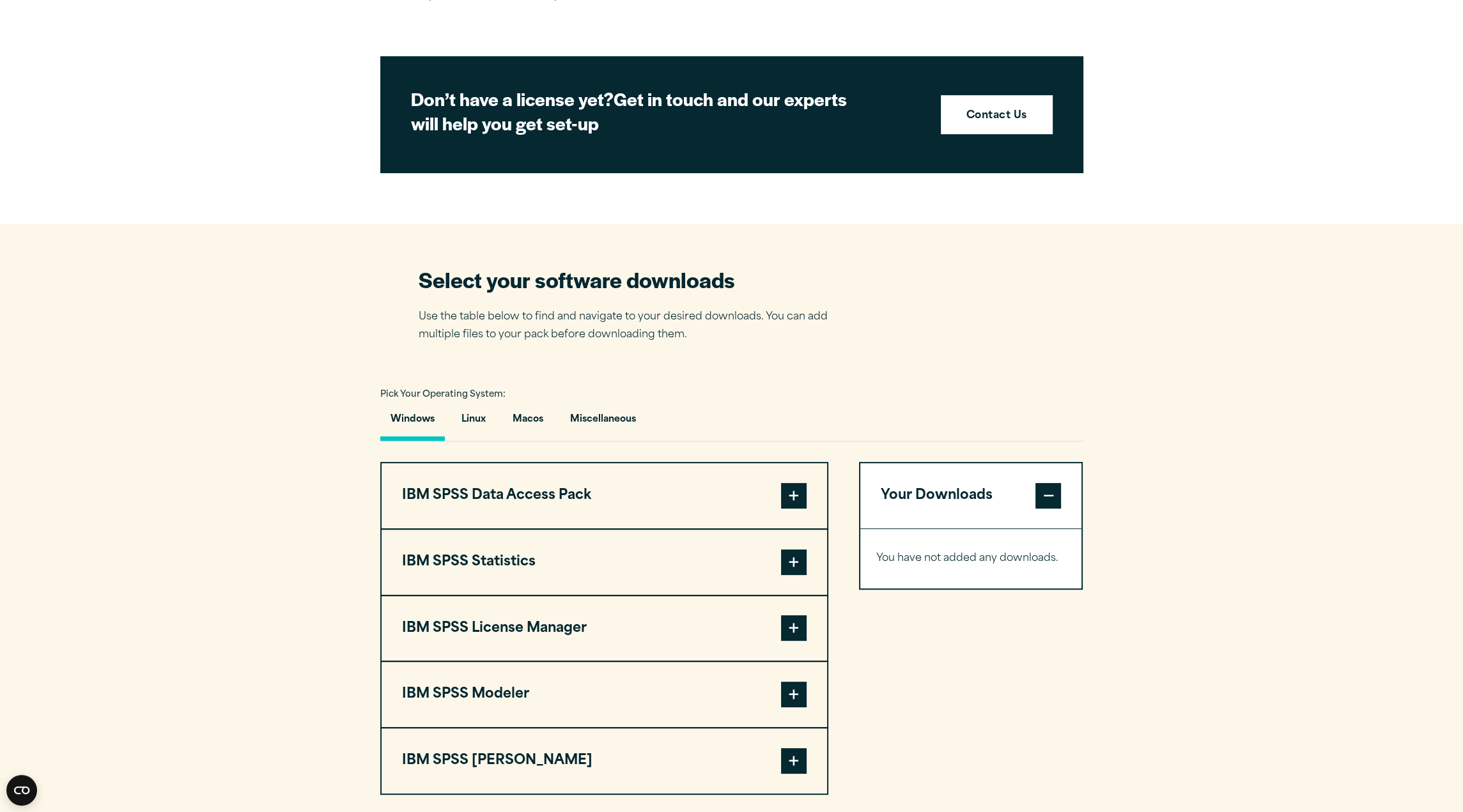
scroll to position [575, 0]
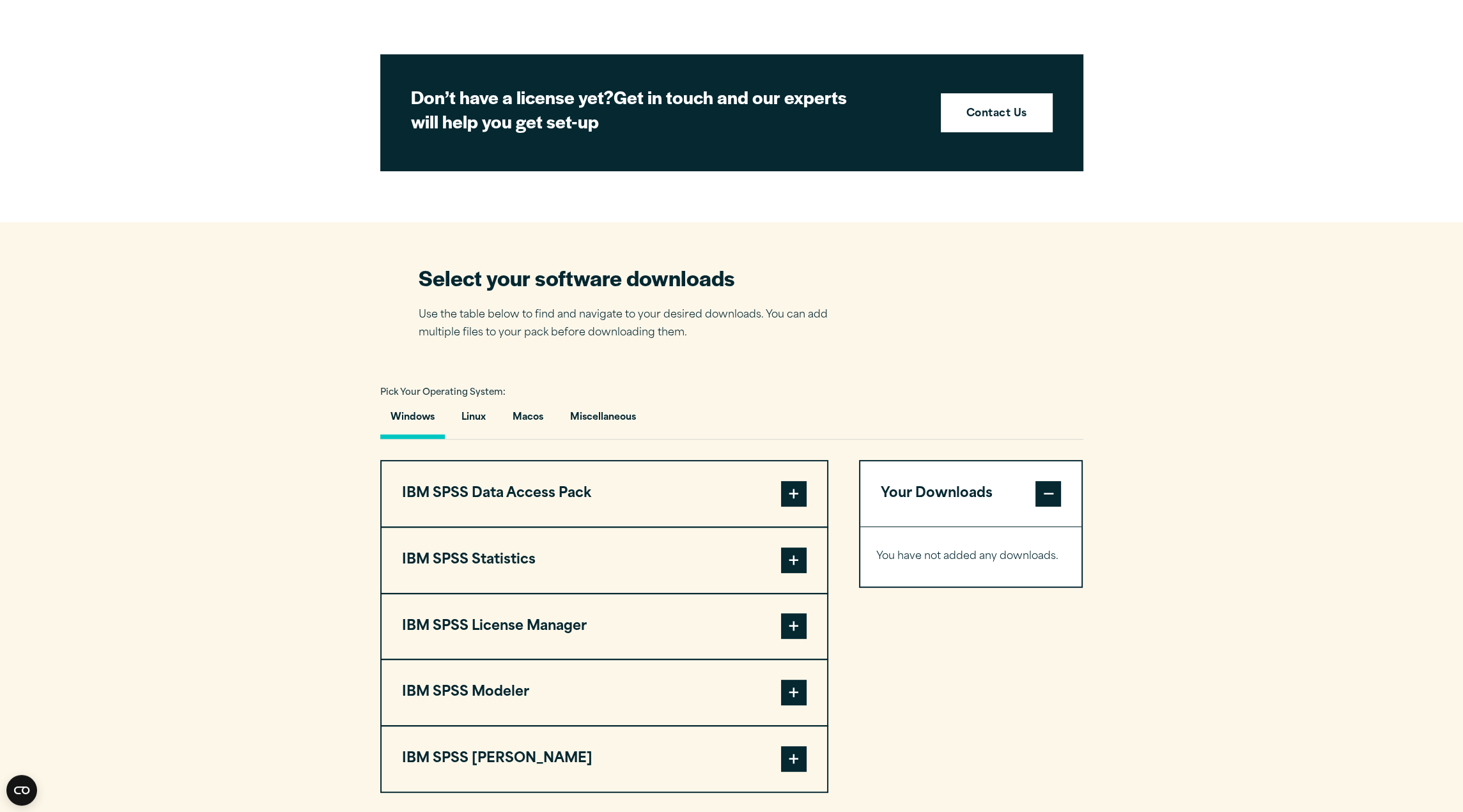
click at [563, 561] on button "IBM SPSS Statistics" at bounding box center [604, 560] width 445 height 65
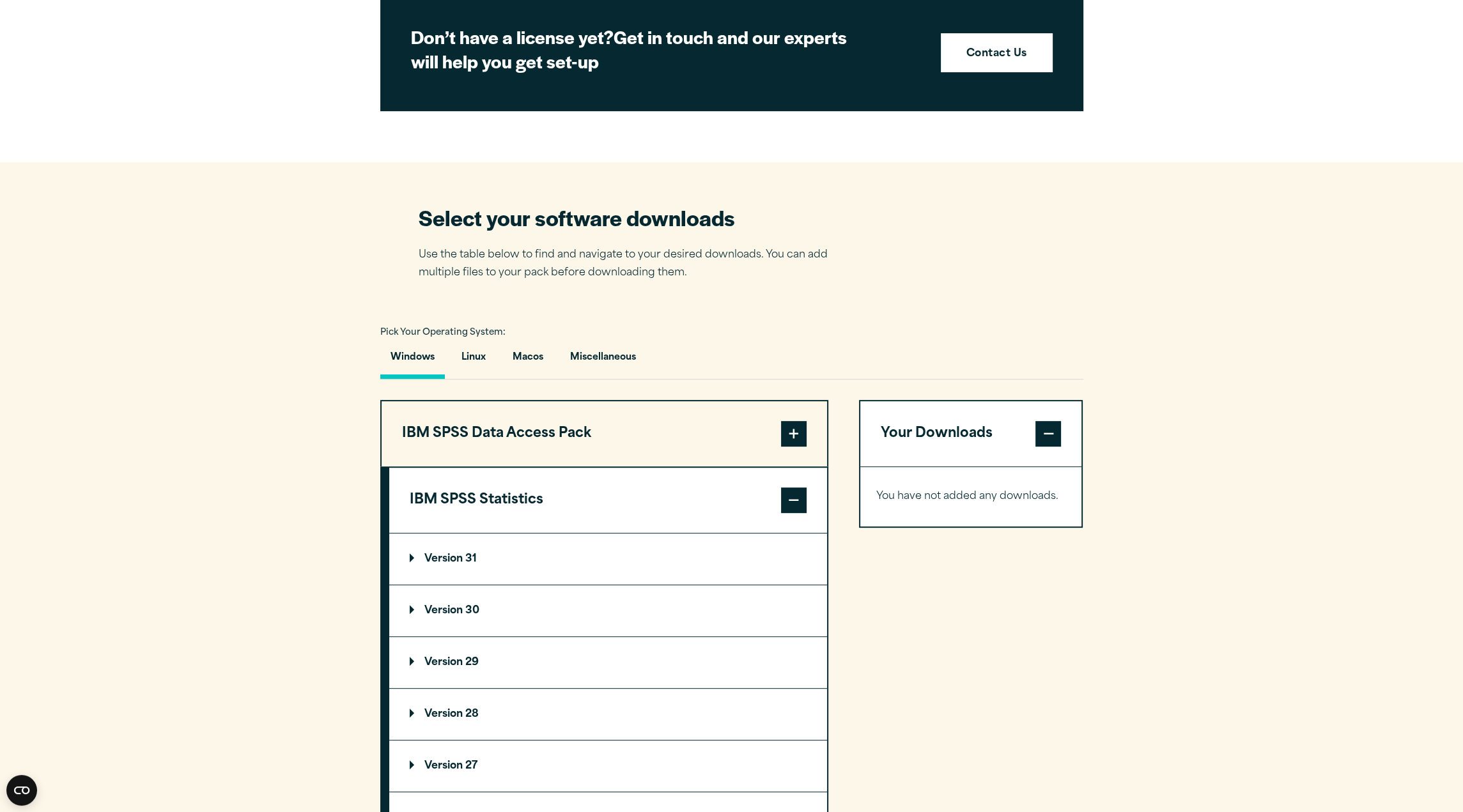
scroll to position [703, 0]
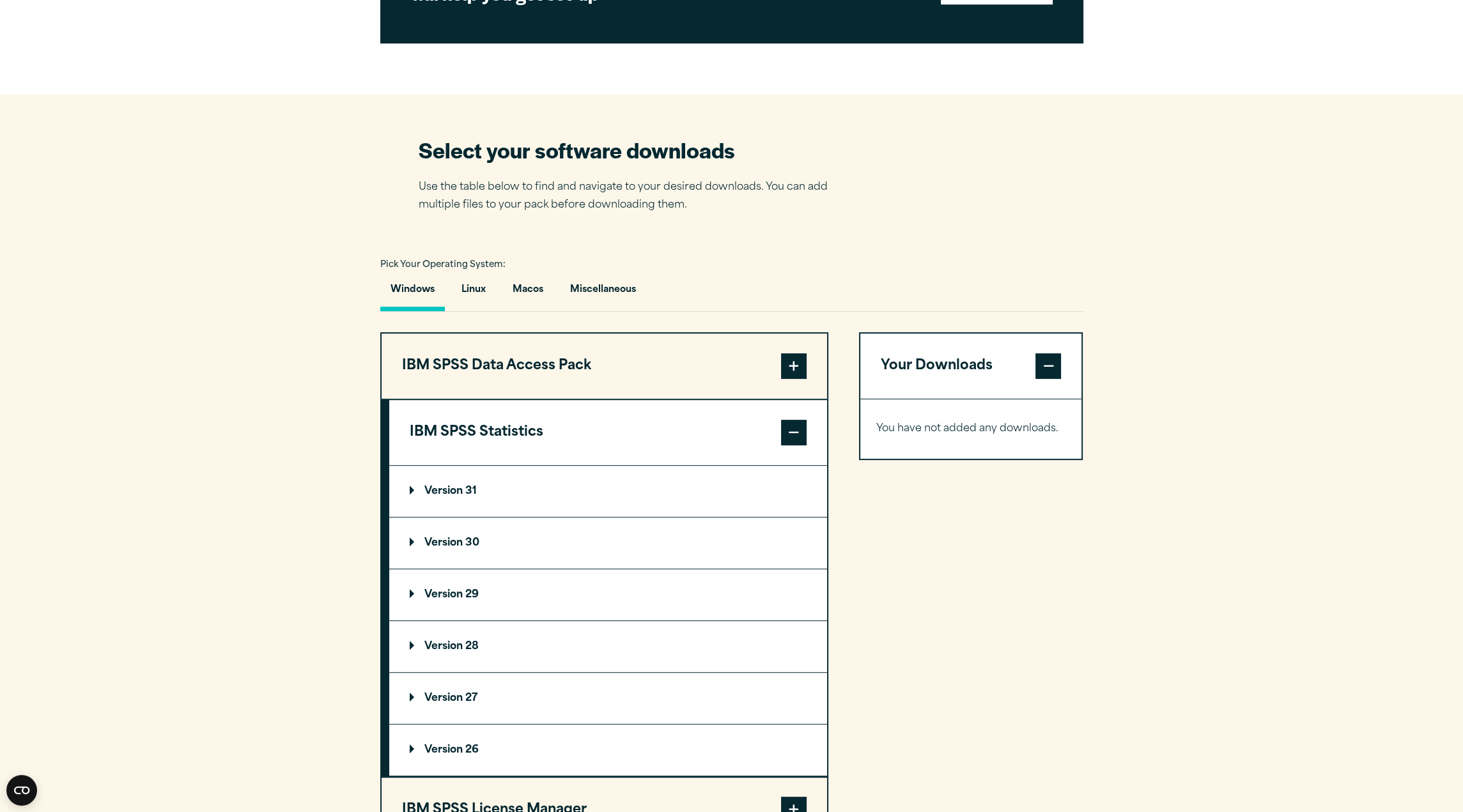
click at [454, 489] on p "Version 31" at bounding box center [443, 491] width 67 height 10
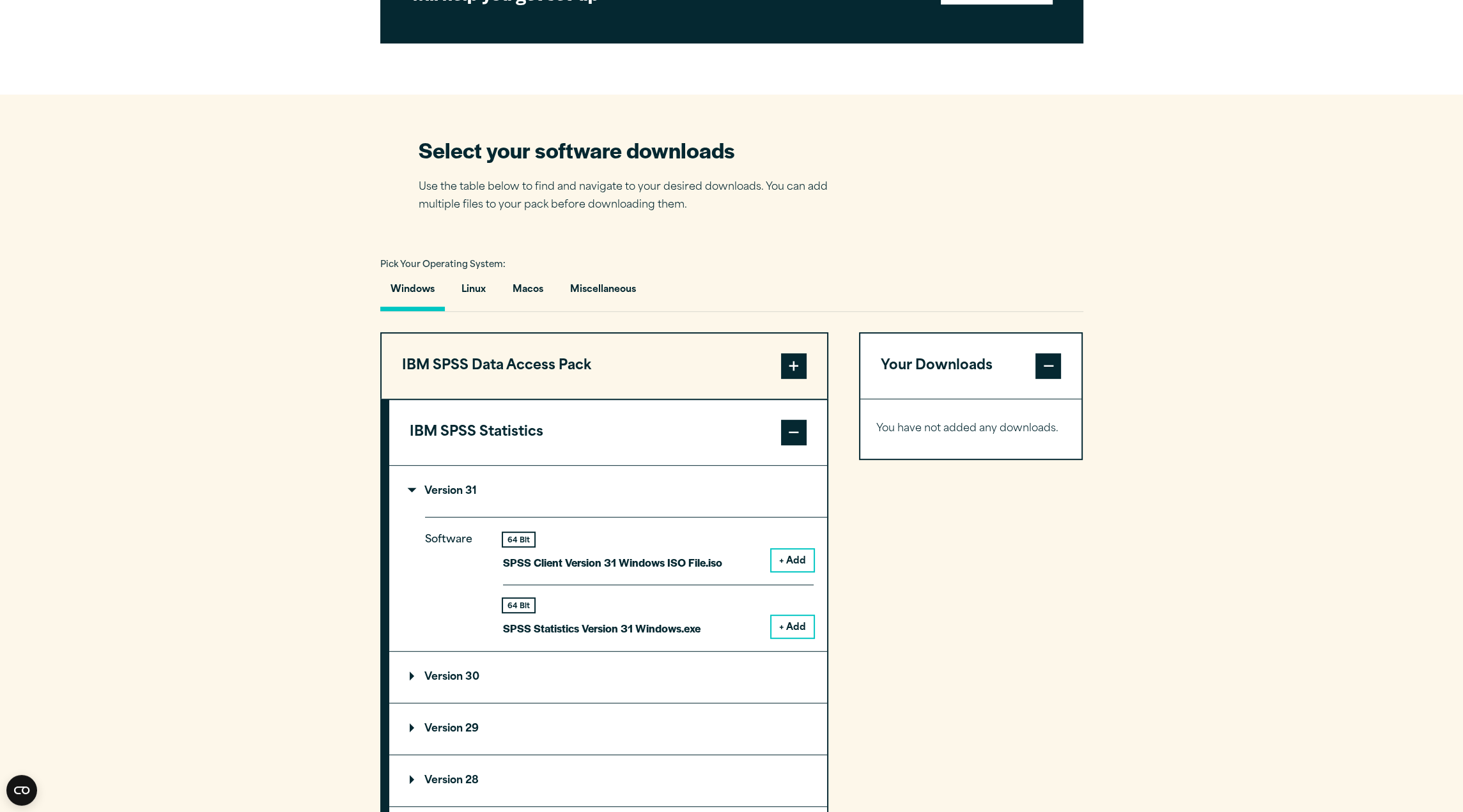
click at [786, 558] on button "+ Add" at bounding box center [793, 560] width 42 height 22
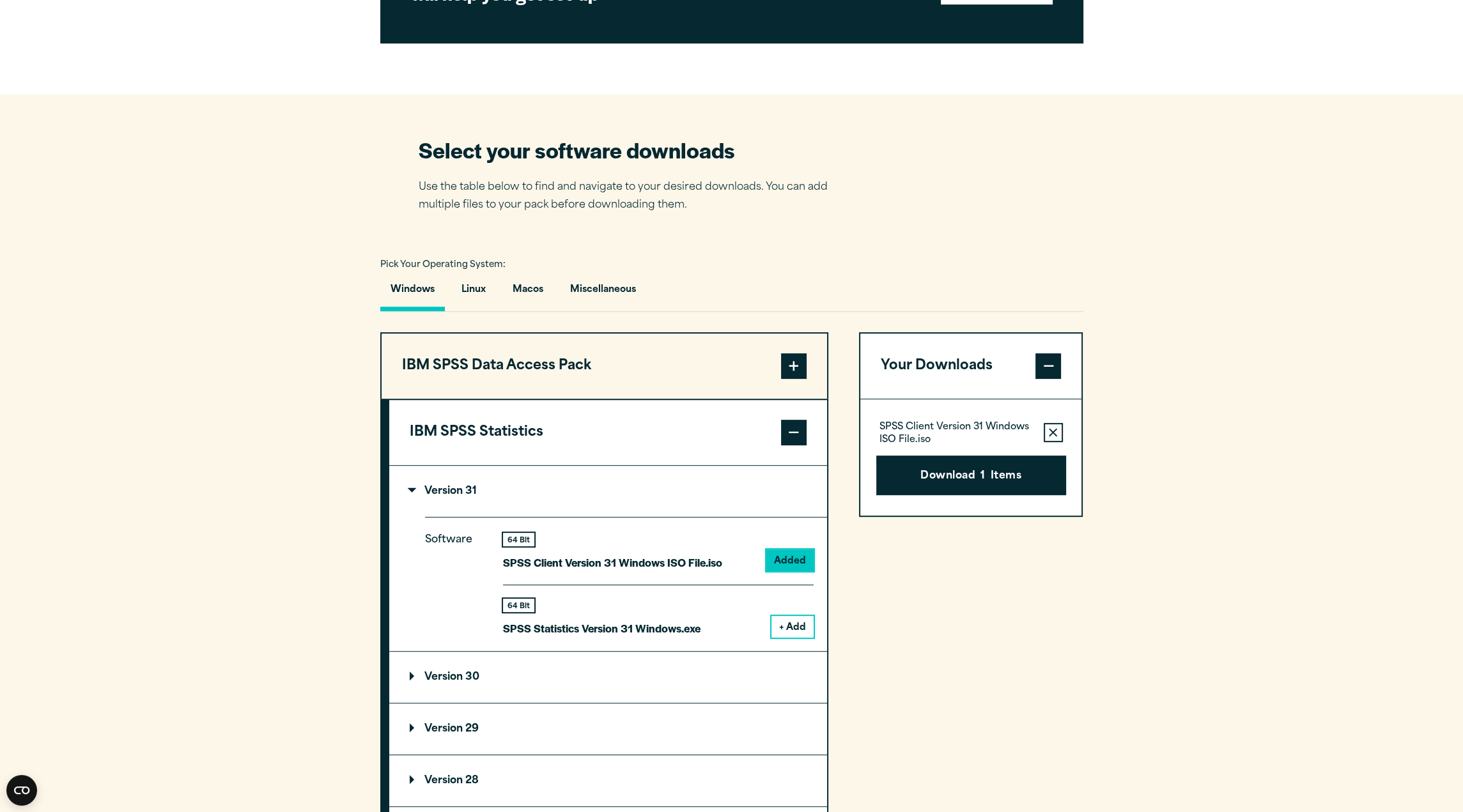
click at [793, 628] on button "+ Add" at bounding box center [793, 627] width 42 height 22
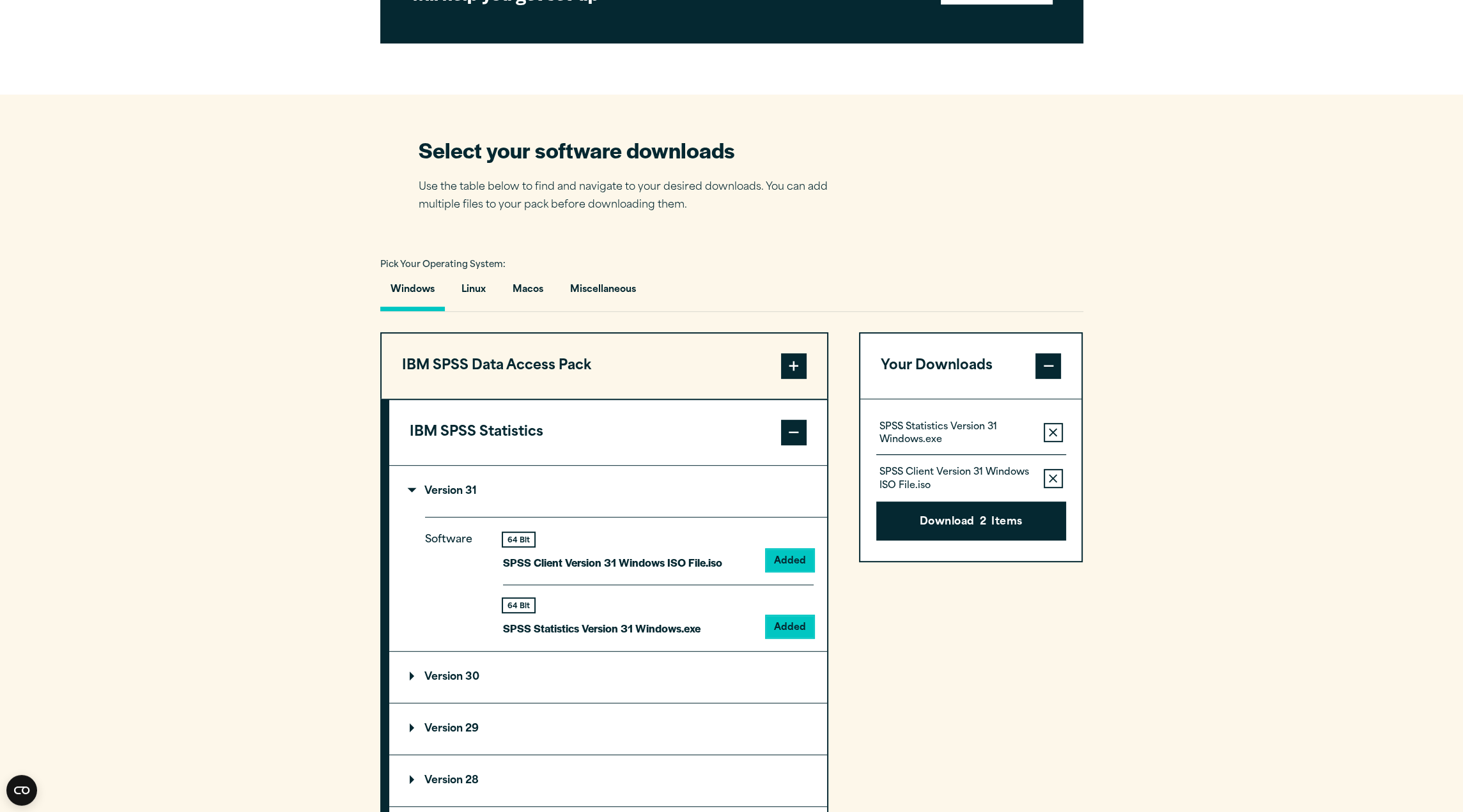
click at [1054, 431] on icon "button" at bounding box center [1052, 432] width 8 height 8
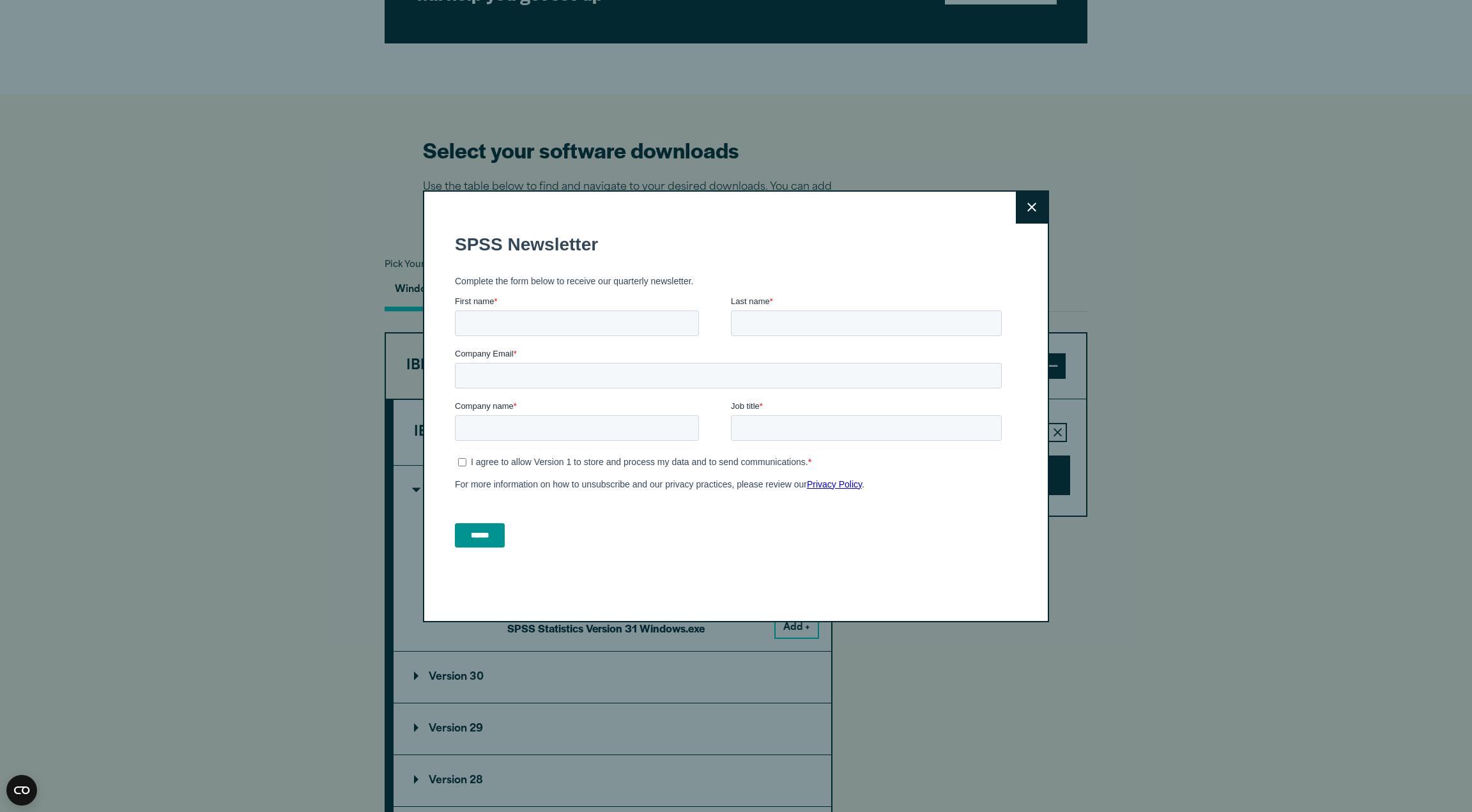
click at [1029, 214] on button "Close" at bounding box center [1031, 208] width 32 height 32
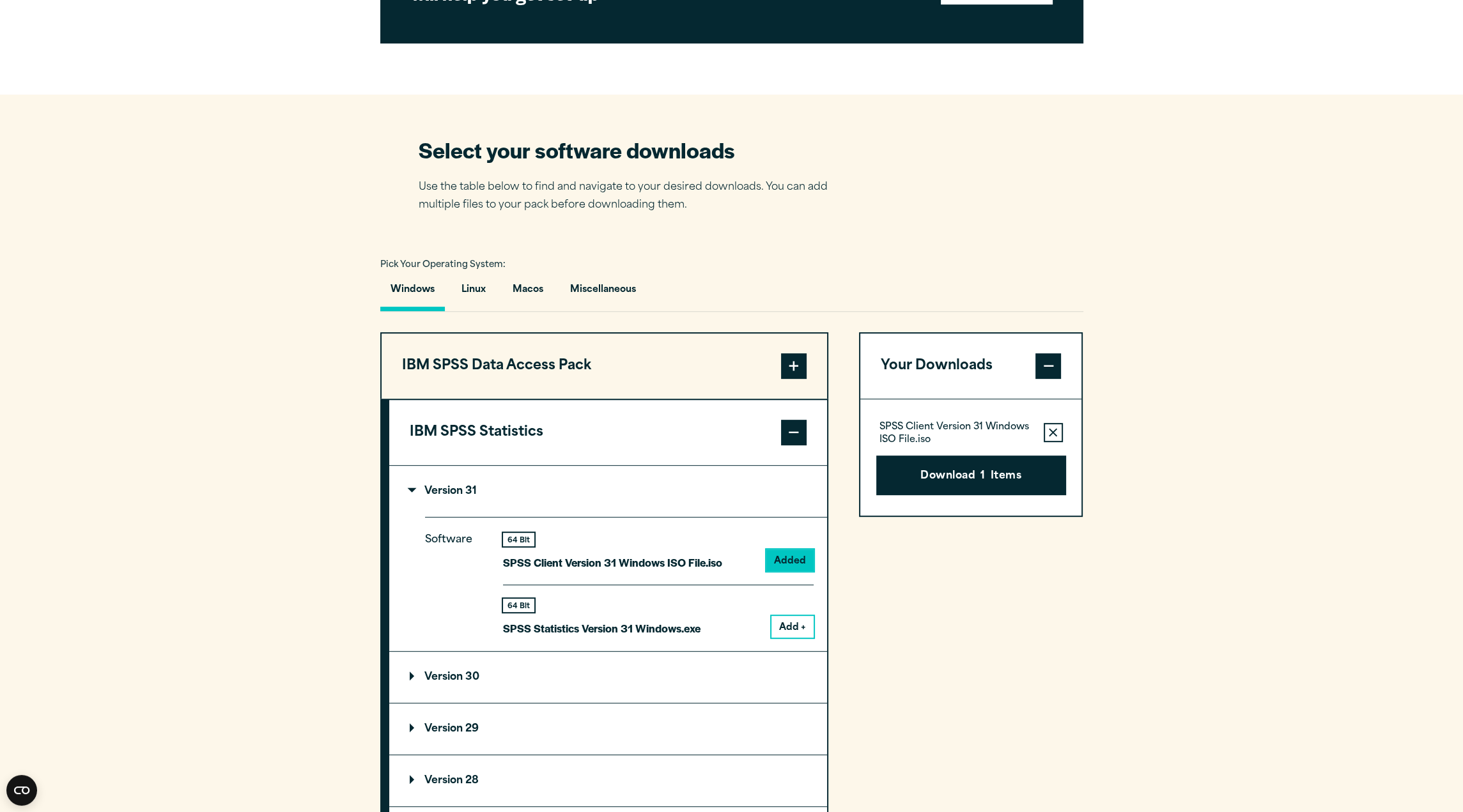
click at [1050, 432] on icon "button" at bounding box center [1052, 432] width 8 height 9
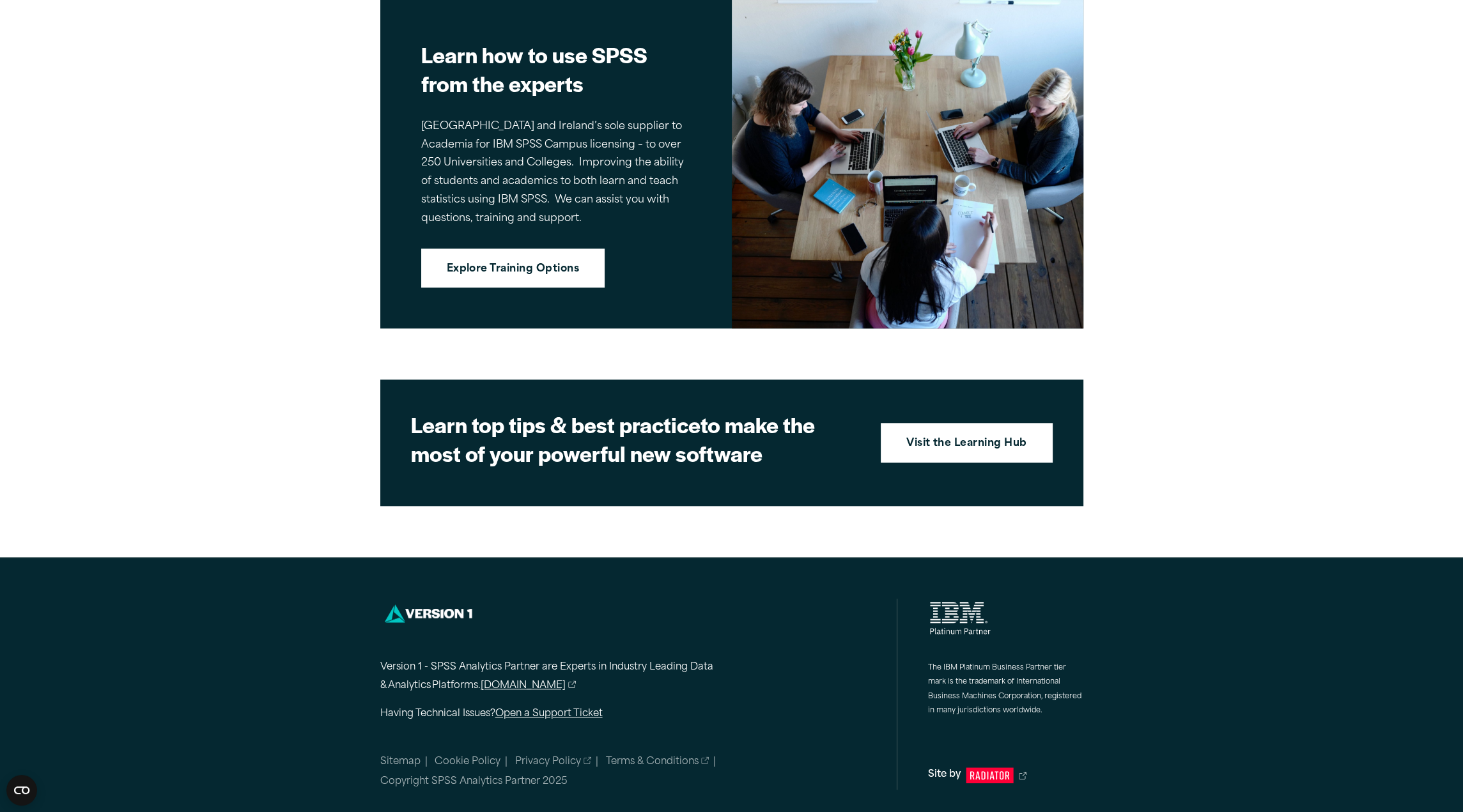
scroll to position [1618, 0]
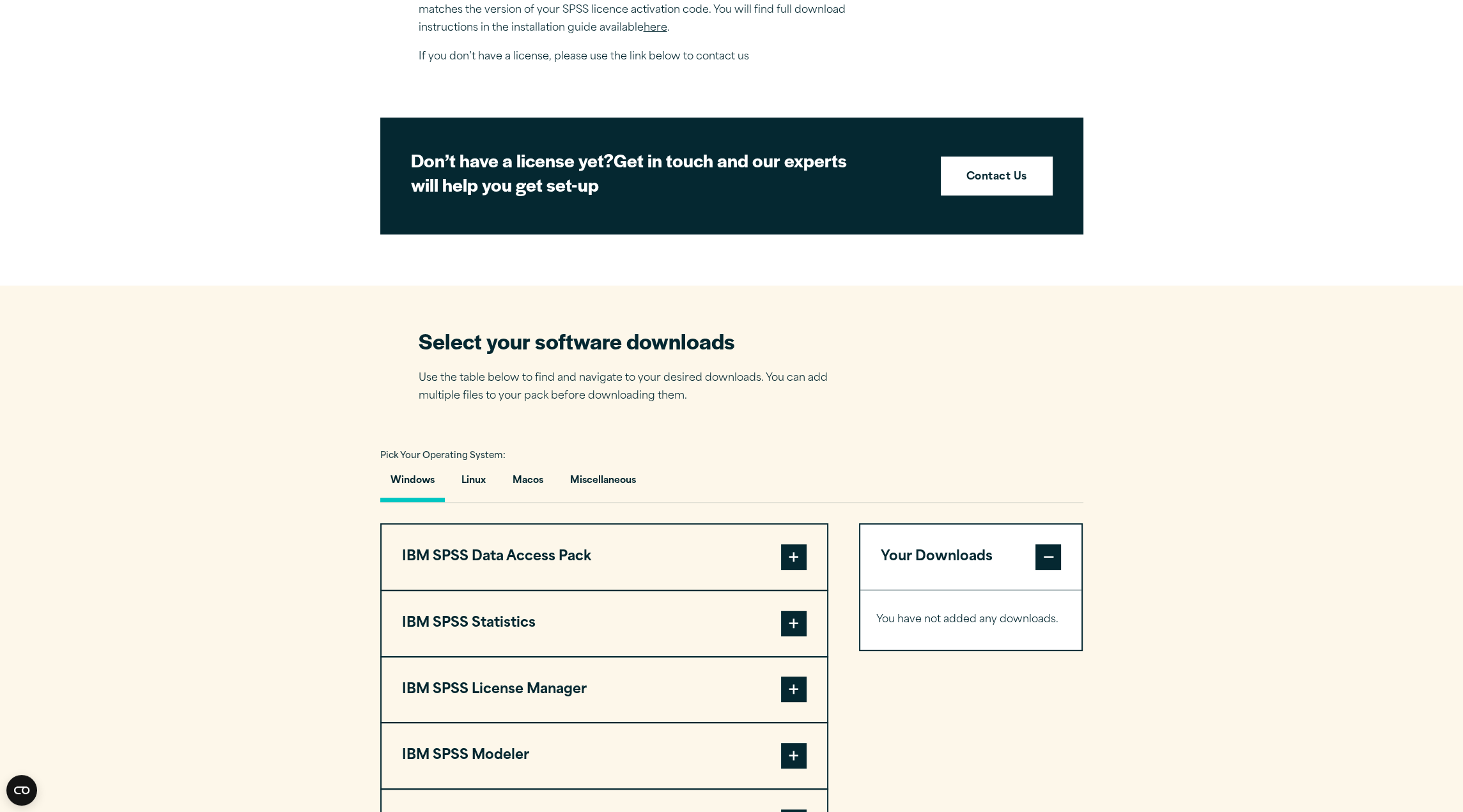
scroll to position [703, 0]
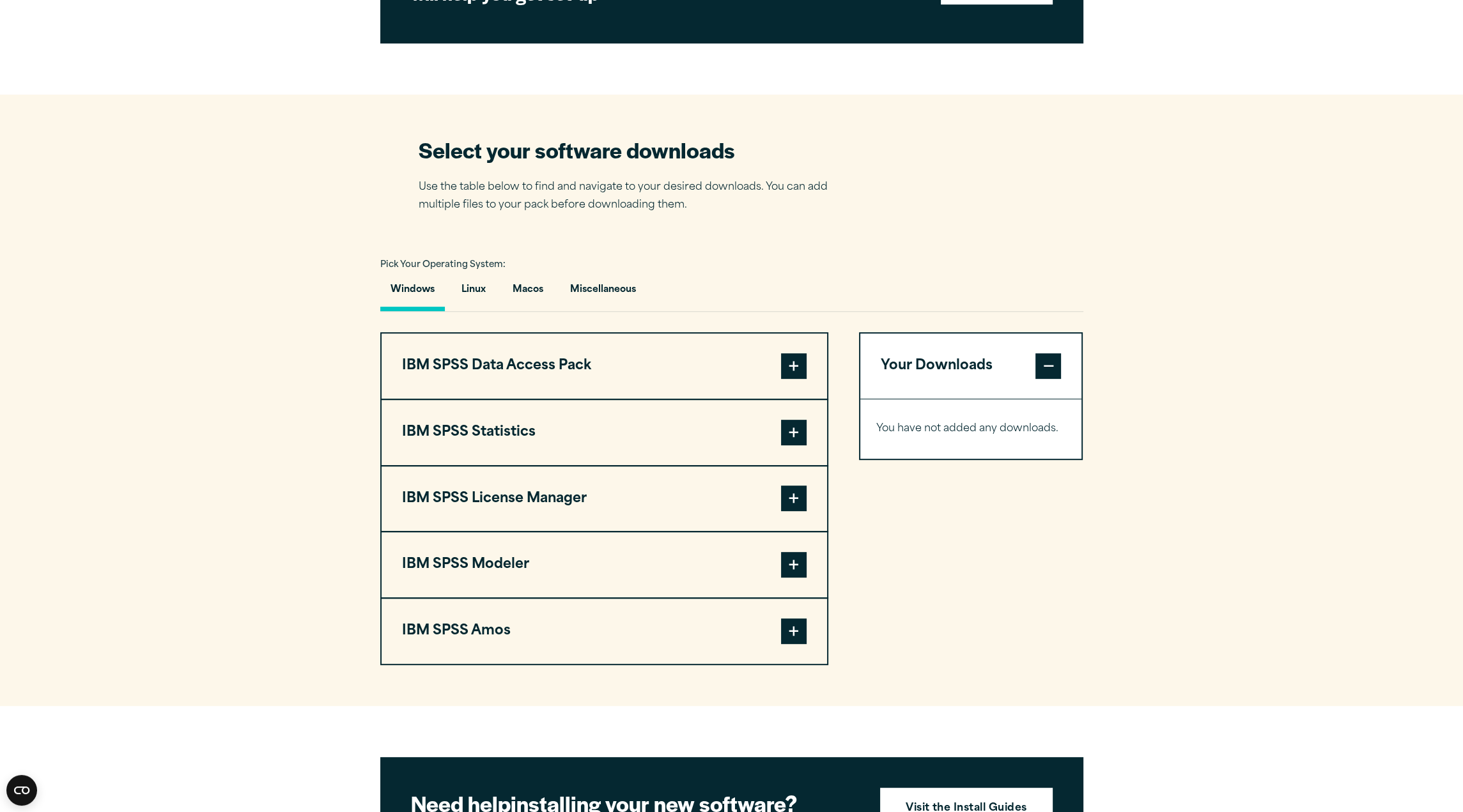
click at [791, 433] on span at bounding box center [794, 433] width 26 height 26
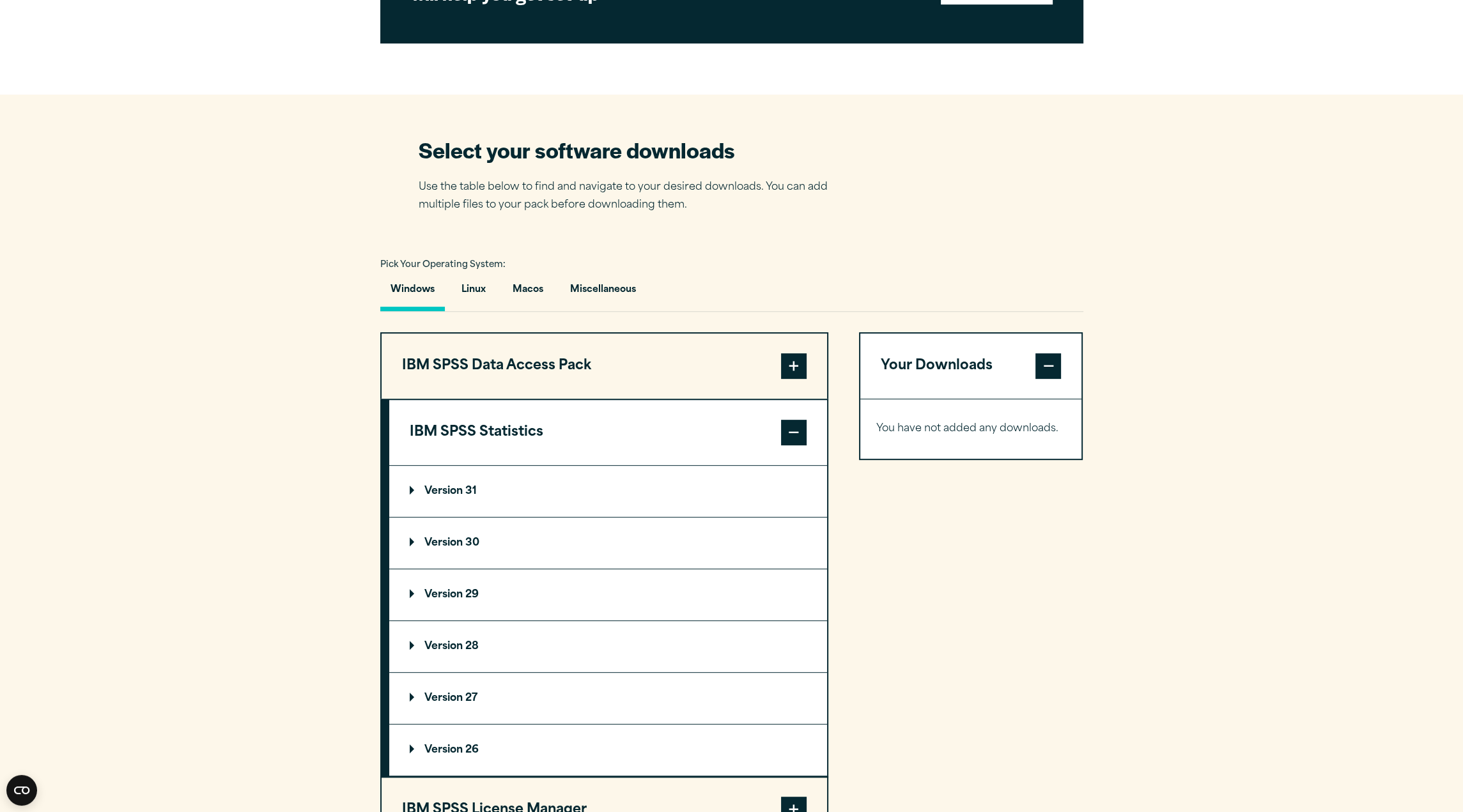
click at [417, 541] on p "Version 30" at bounding box center [444, 543] width 70 height 10
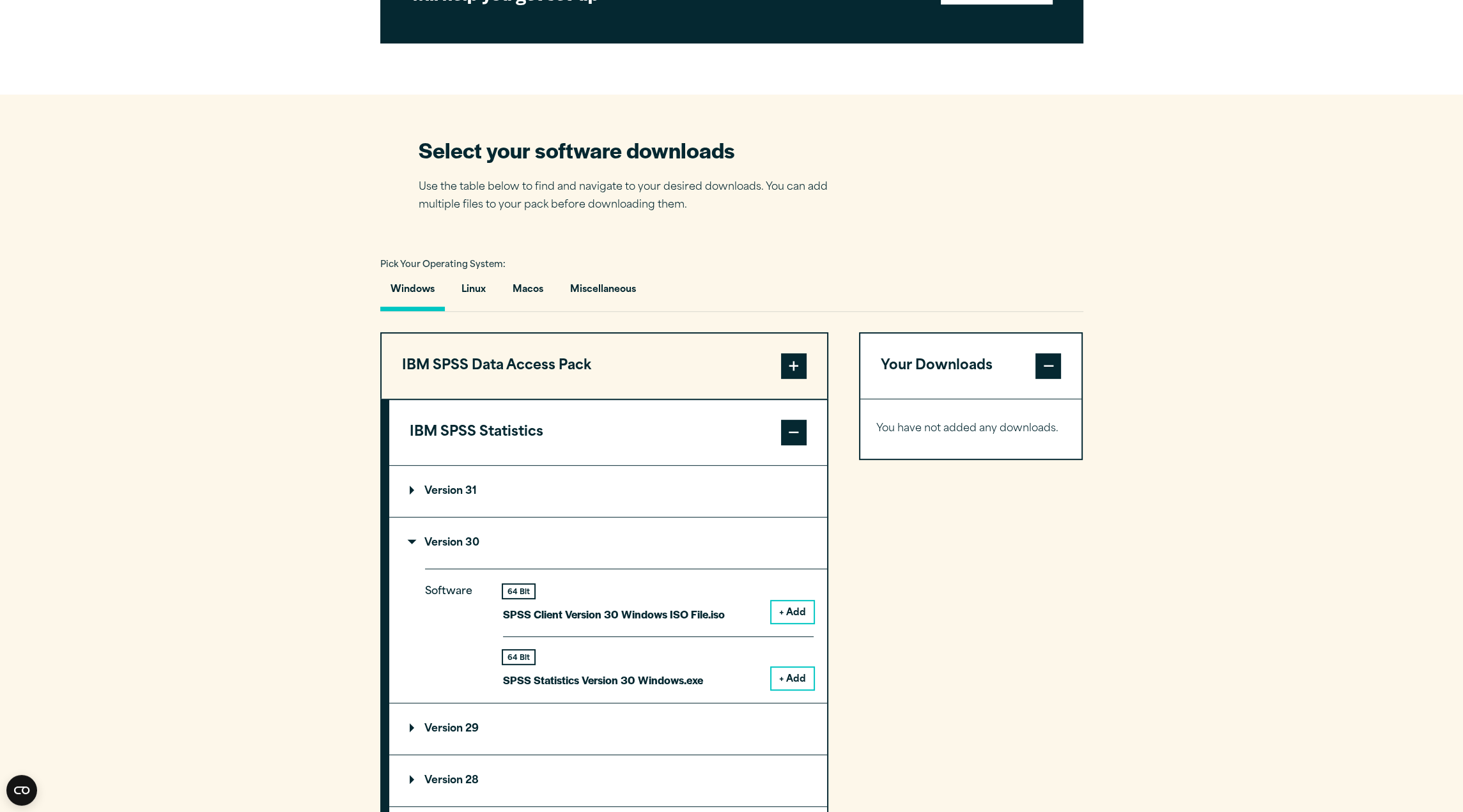
drag, startPoint x: 786, startPoint y: 673, endPoint x: 793, endPoint y: 665, distance: 10.6
click at [786, 674] on button "+ Add" at bounding box center [793, 678] width 42 height 22
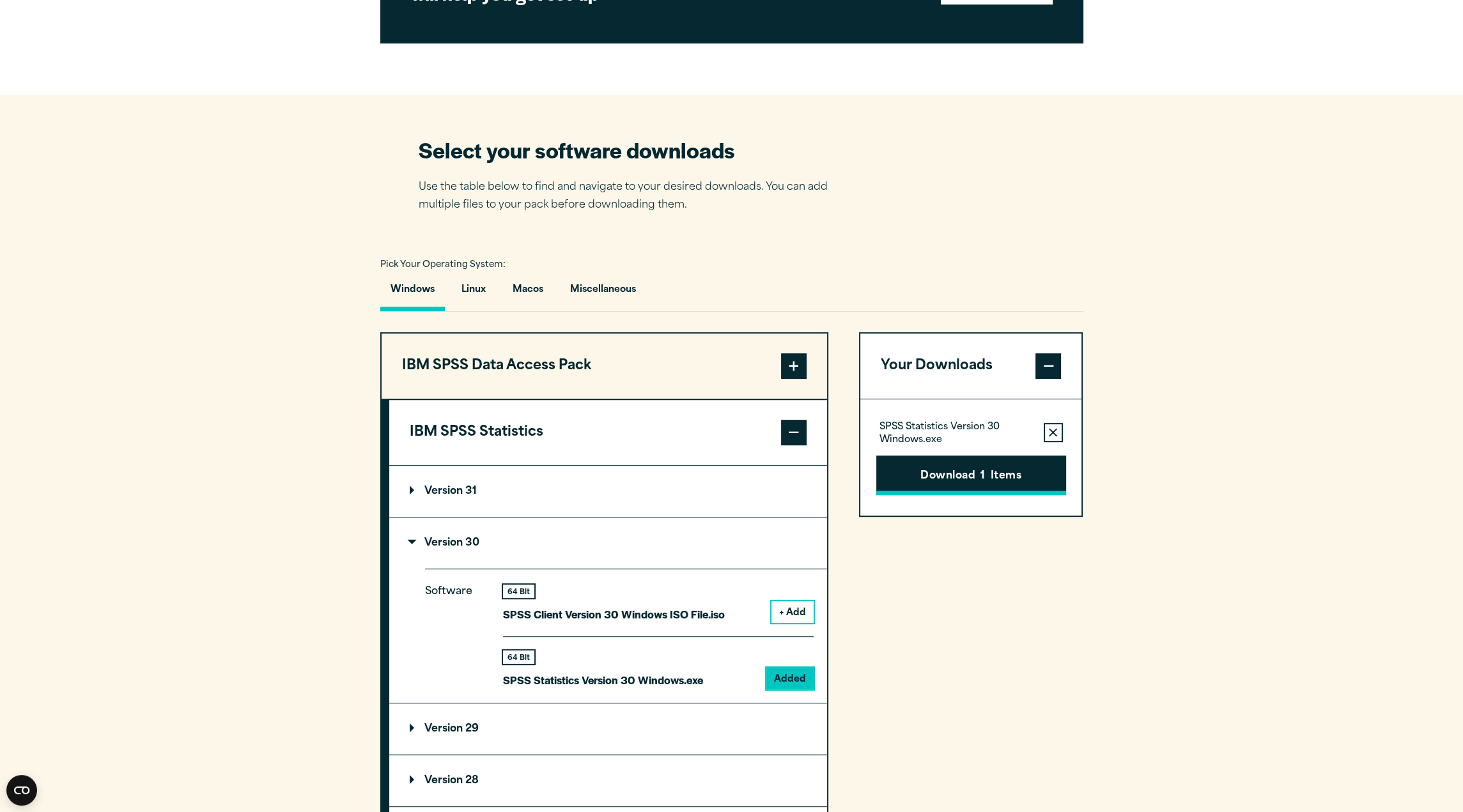
click at [940, 472] on button "Download 1 Items" at bounding box center [971, 475] width 190 height 39
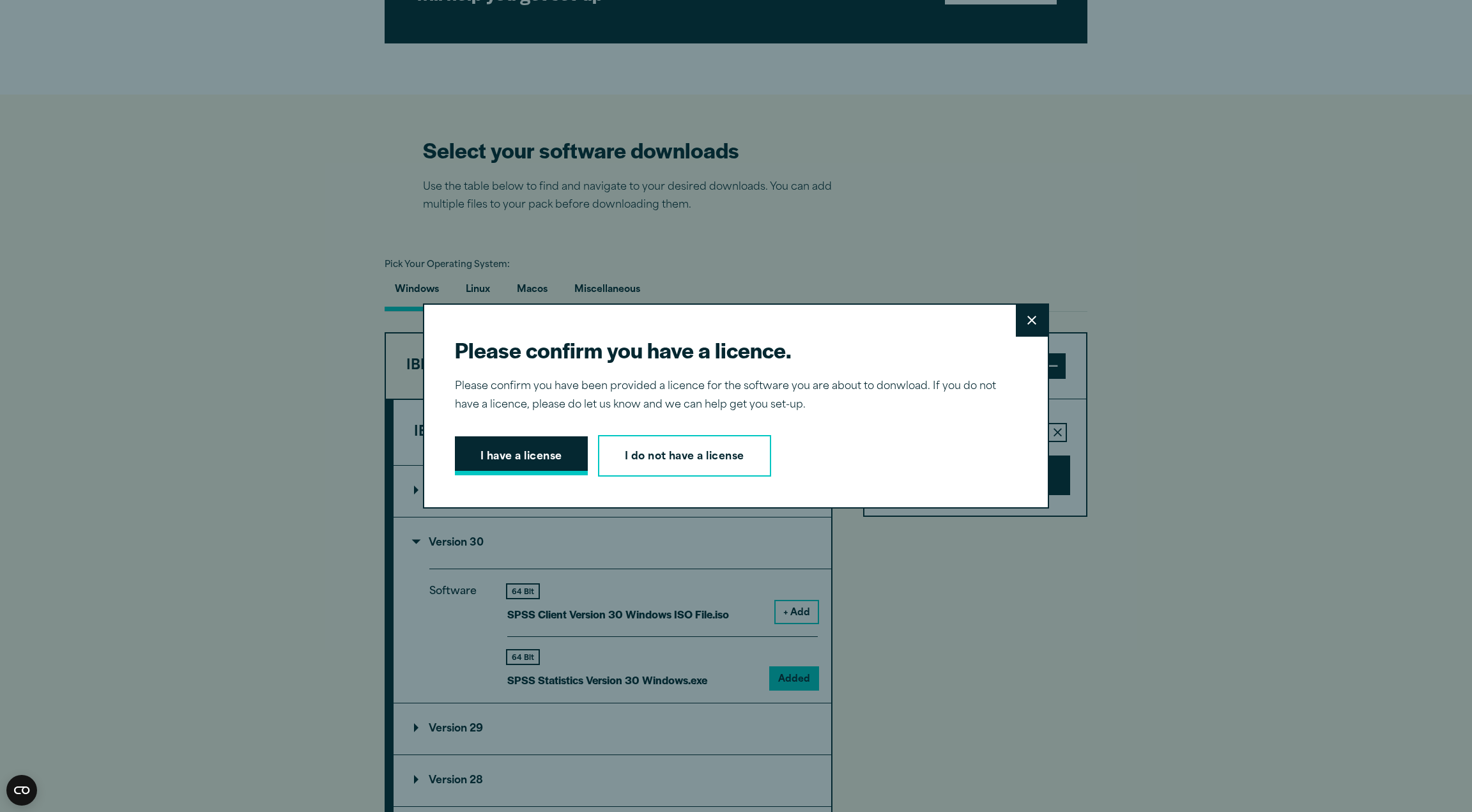
click at [526, 459] on button "I have a license" at bounding box center [522, 456] width 133 height 39
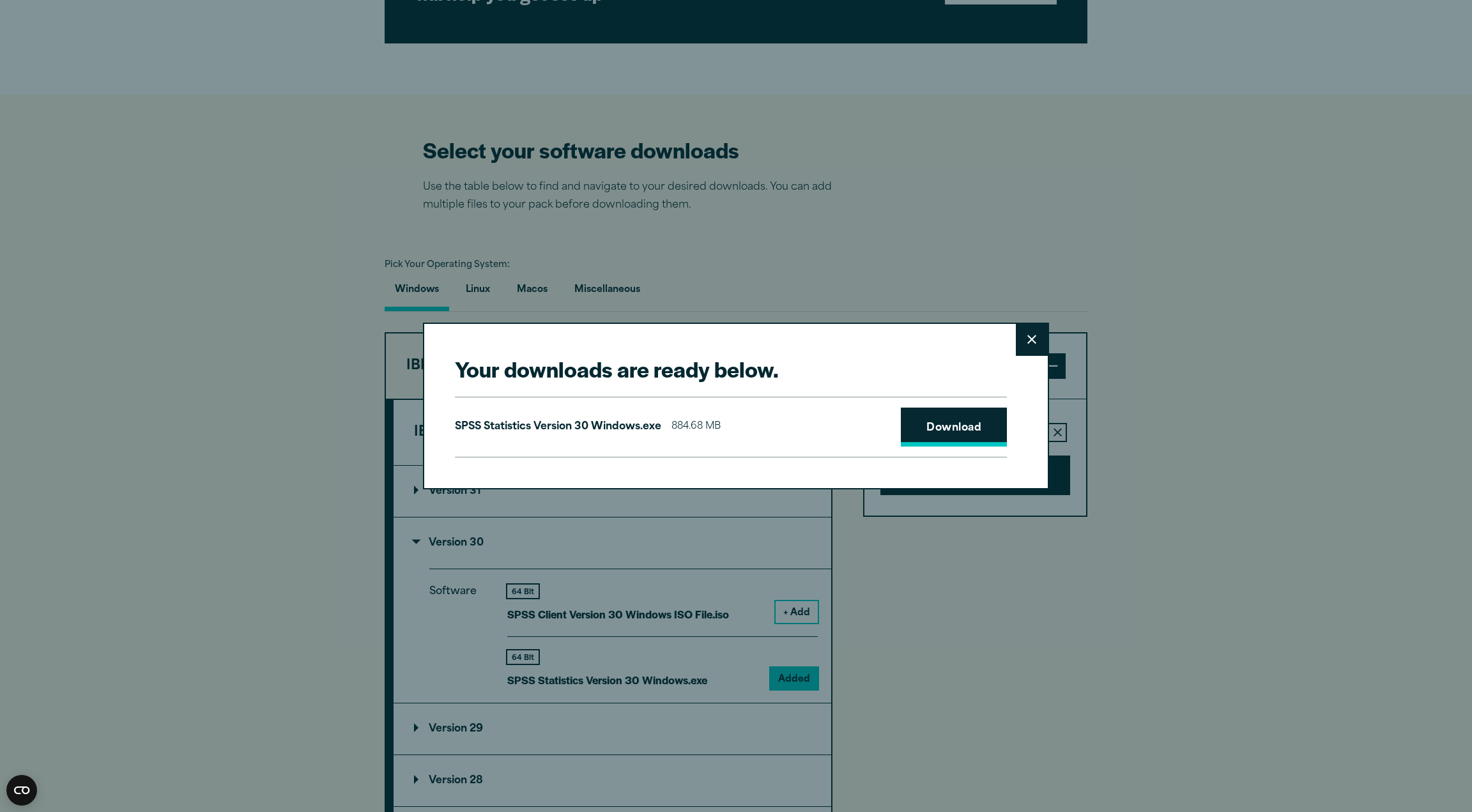
click at [975, 423] on link "Download" at bounding box center [954, 427] width 106 height 39
click at [1032, 341] on button "Close" at bounding box center [1031, 339] width 32 height 32
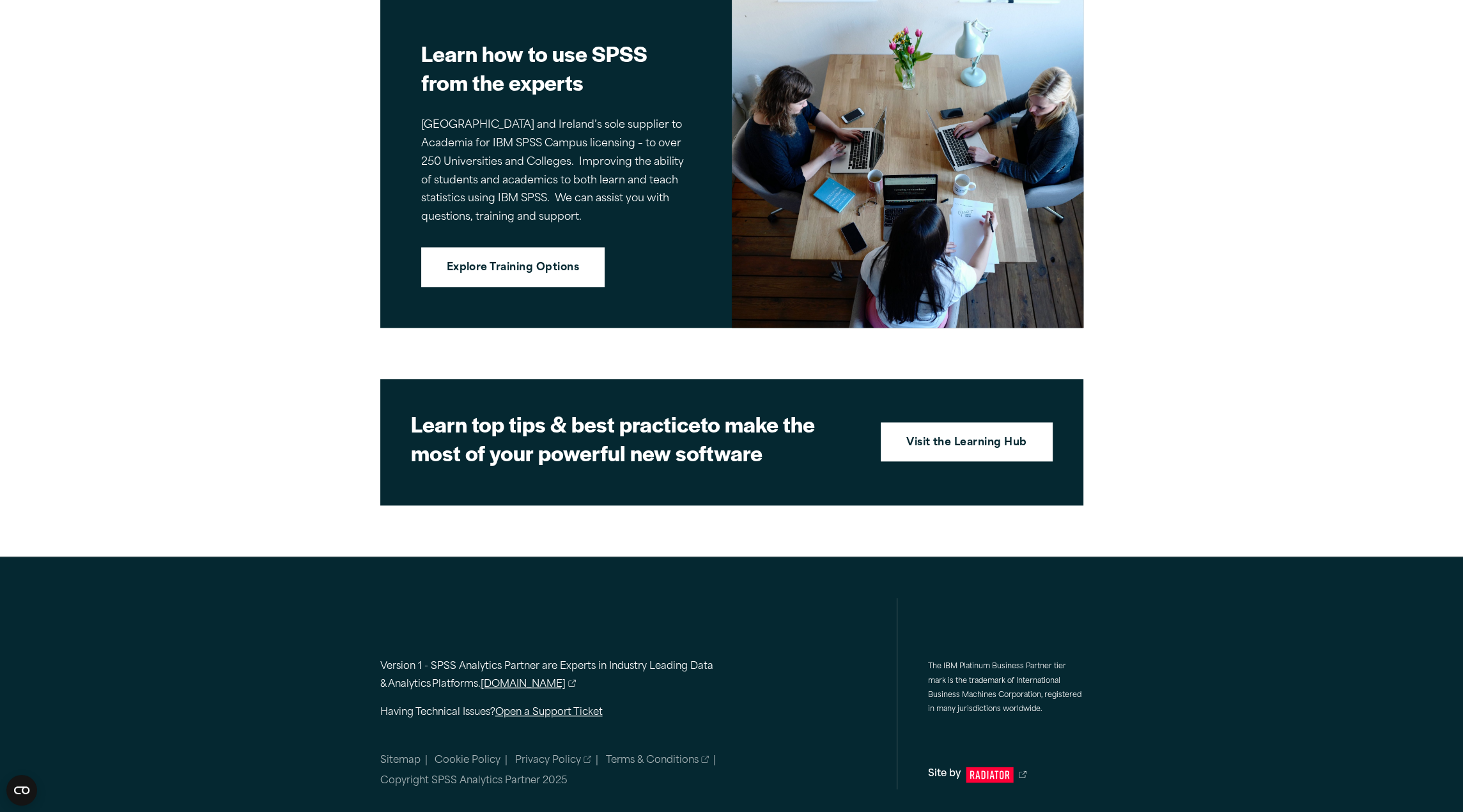
scroll to position [2062, 0]
